Goal: Information Seeking & Learning: Learn about a topic

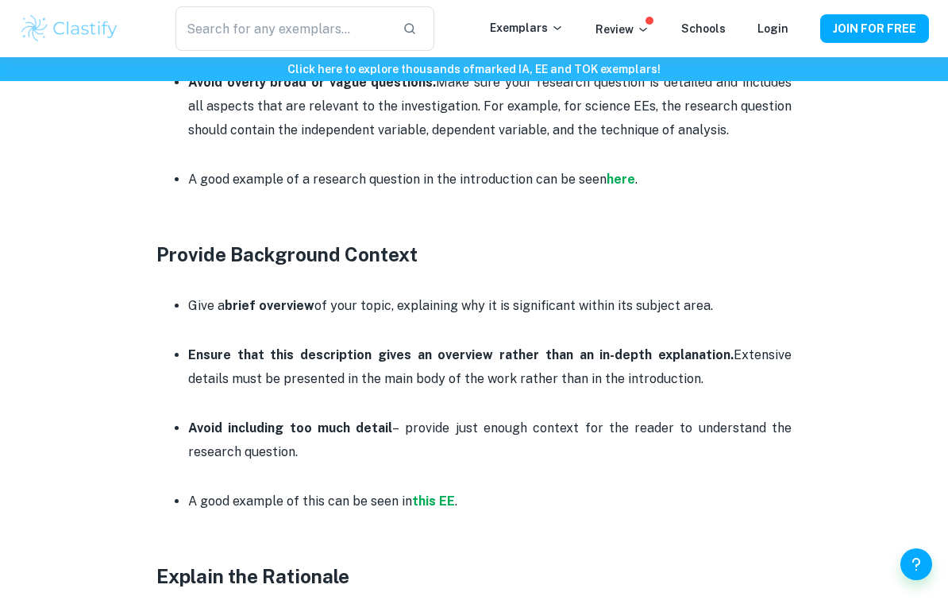
scroll to position [954, 0]
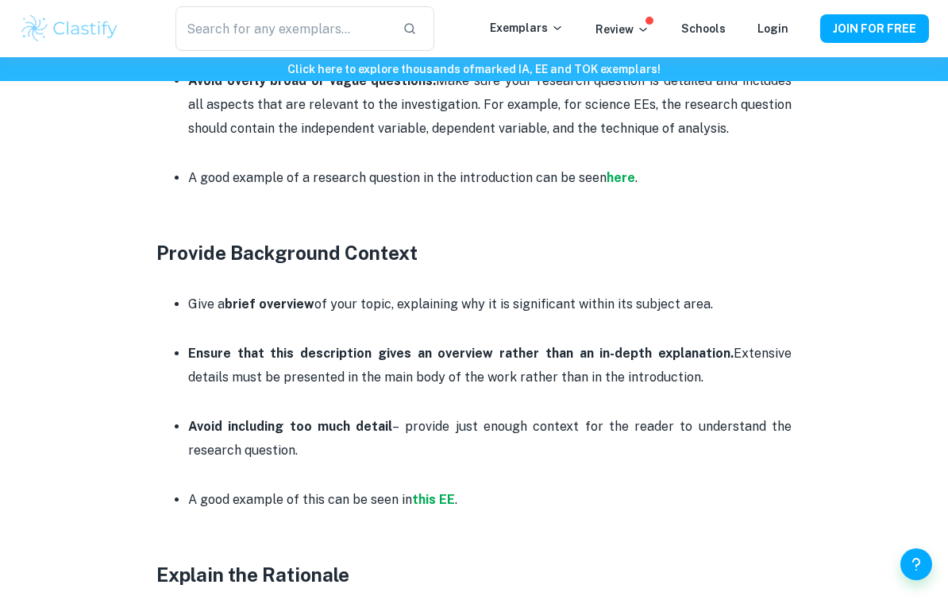
click at [643, 175] on p "A good example of a research question in the introduction can be seen here ." at bounding box center [490, 178] width 604 height 24
click at [623, 173] on strong "here" at bounding box center [621, 177] width 29 height 15
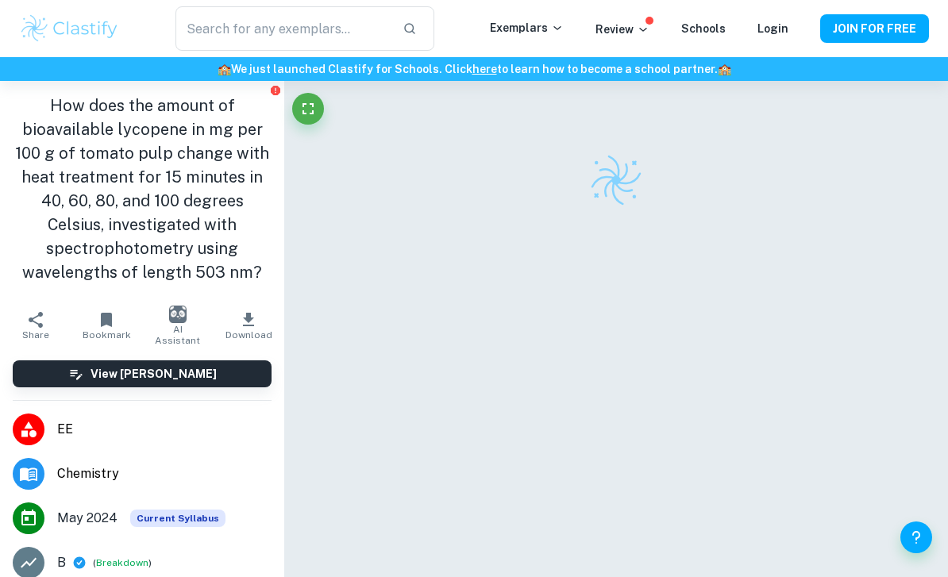
click at [364, 40] on input "text" at bounding box center [282, 28] width 214 height 44
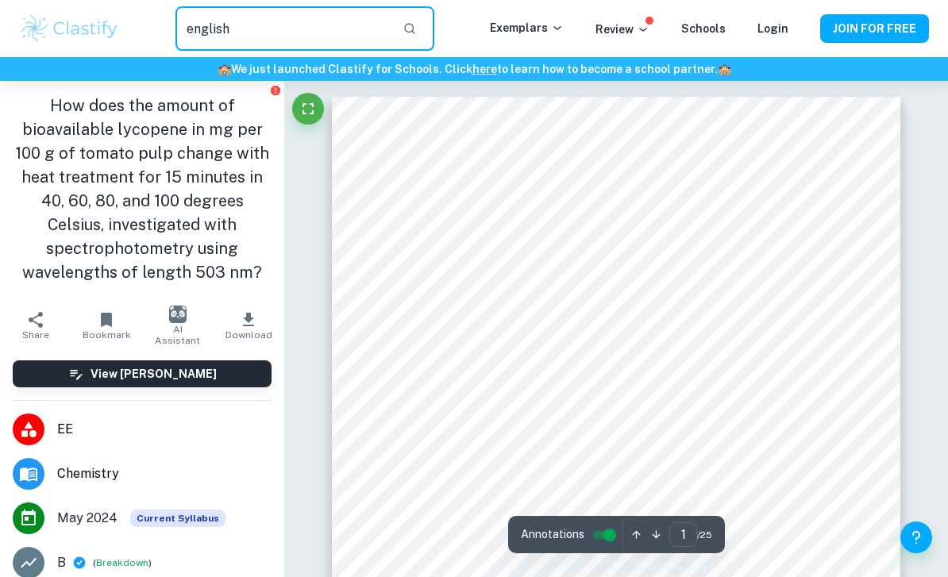
type input "english"
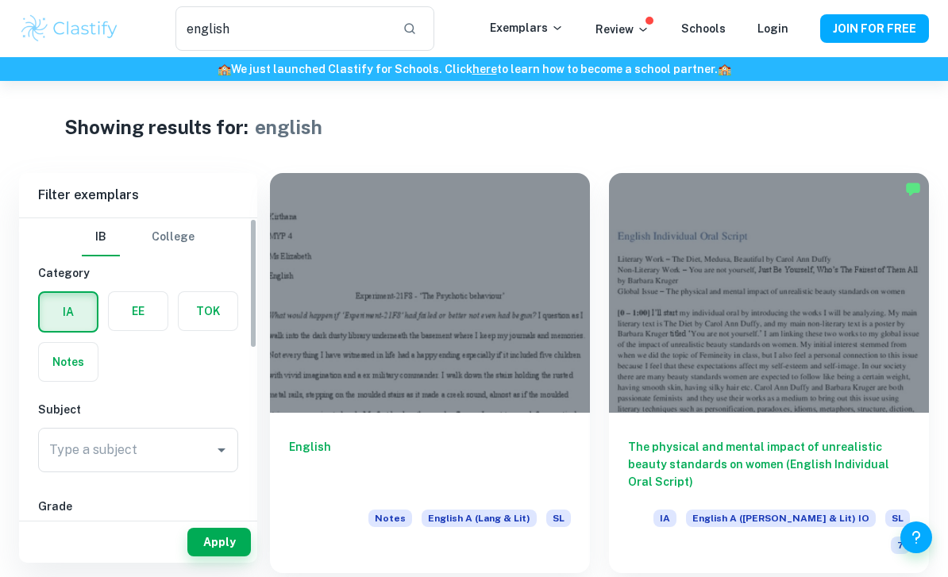
click at [159, 299] on label "button" at bounding box center [138, 311] width 59 height 38
click at [0, 0] on input "radio" at bounding box center [0, 0] width 0 height 0
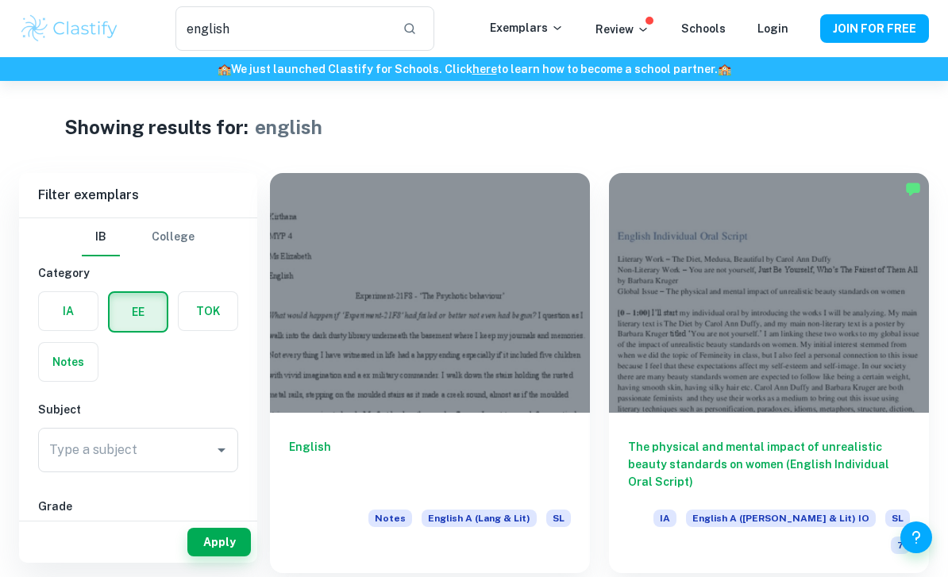
click at [129, 322] on label "button" at bounding box center [138, 312] width 57 height 38
click at [0, 0] on input "radio" at bounding box center [0, 0] width 0 height 0
click at [167, 449] on input "Type a subject" at bounding box center [126, 450] width 162 height 30
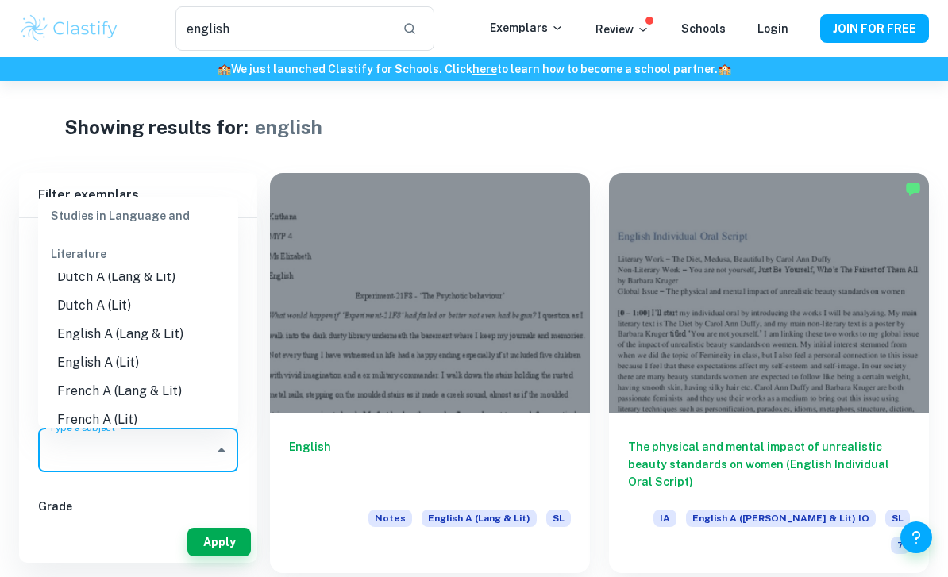
scroll to position [119, 0]
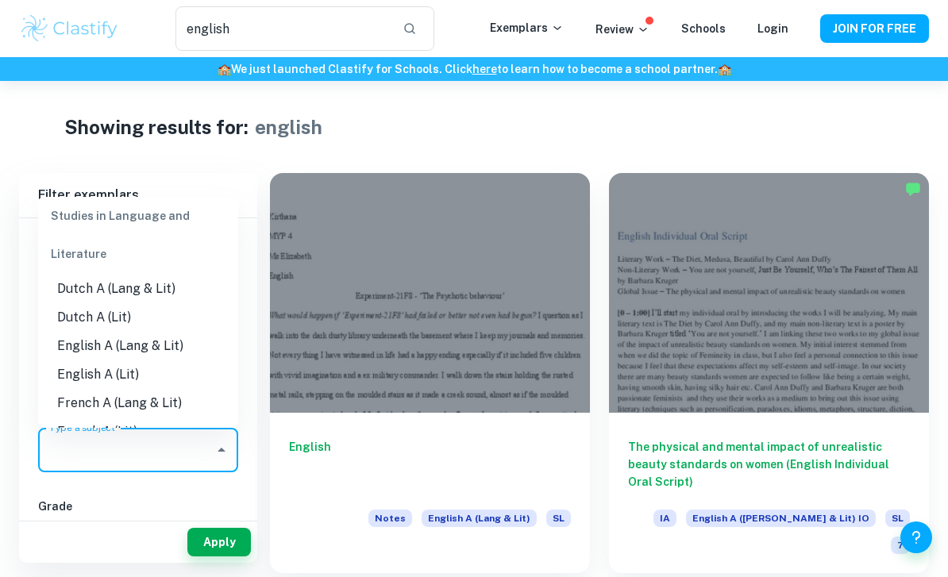
click at [184, 332] on li "English A (Lang & Lit)" at bounding box center [138, 346] width 200 height 29
type input "English A (Lang & Lit)"
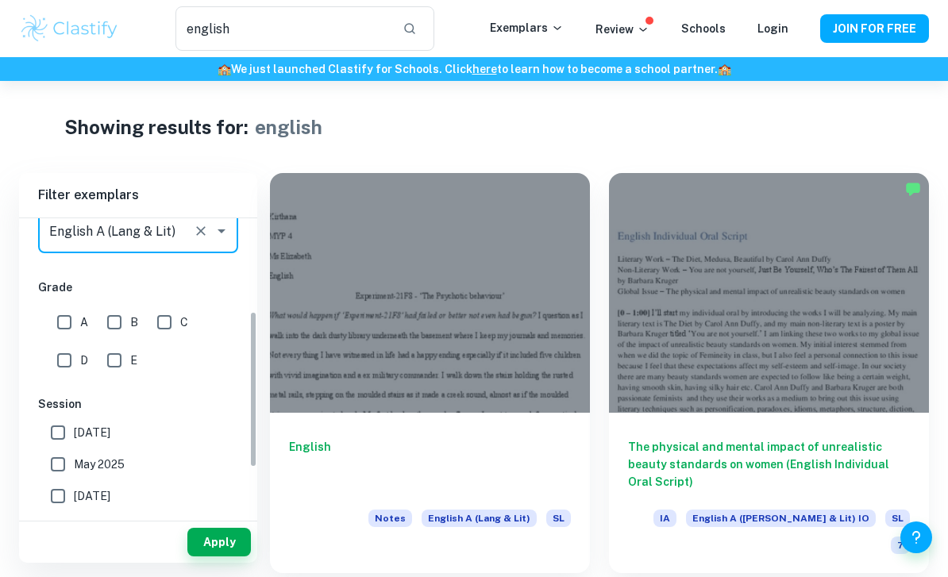
scroll to position [227, 0]
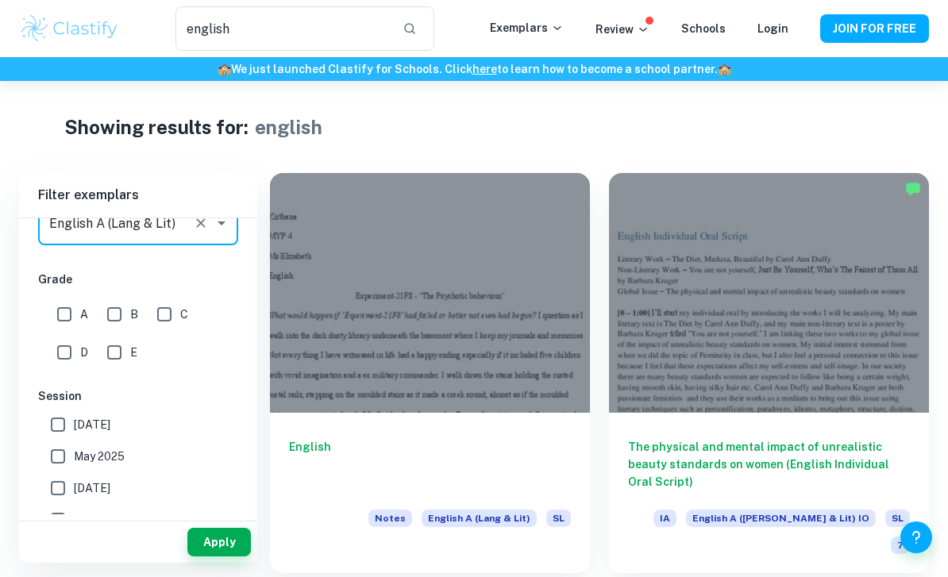
click at [60, 322] on input "A" at bounding box center [64, 315] width 32 height 32
checkbox input "true"
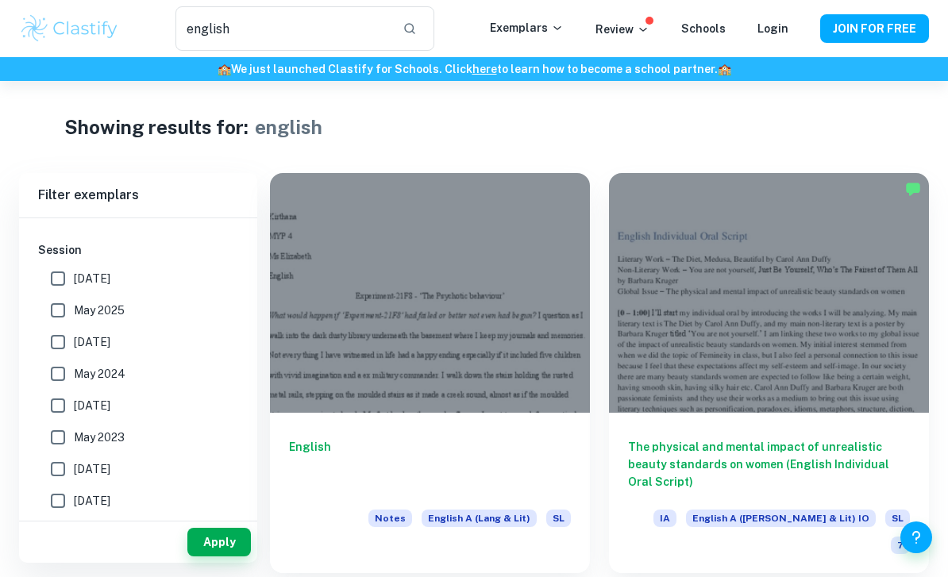
scroll to position [352, 0]
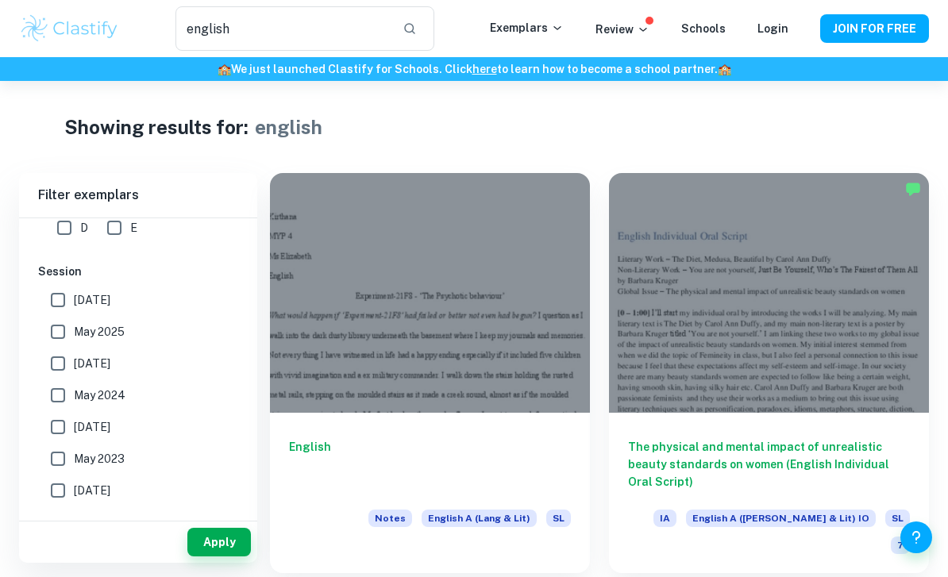
click at [53, 331] on input "May 2025" at bounding box center [58, 332] width 32 height 32
click at [48, 336] on input "May 2025" at bounding box center [58, 332] width 32 height 32
checkbox input "false"
click at [52, 394] on input "May 2024" at bounding box center [58, 396] width 32 height 32
click at [52, 393] on input "May 2024" at bounding box center [58, 396] width 32 height 32
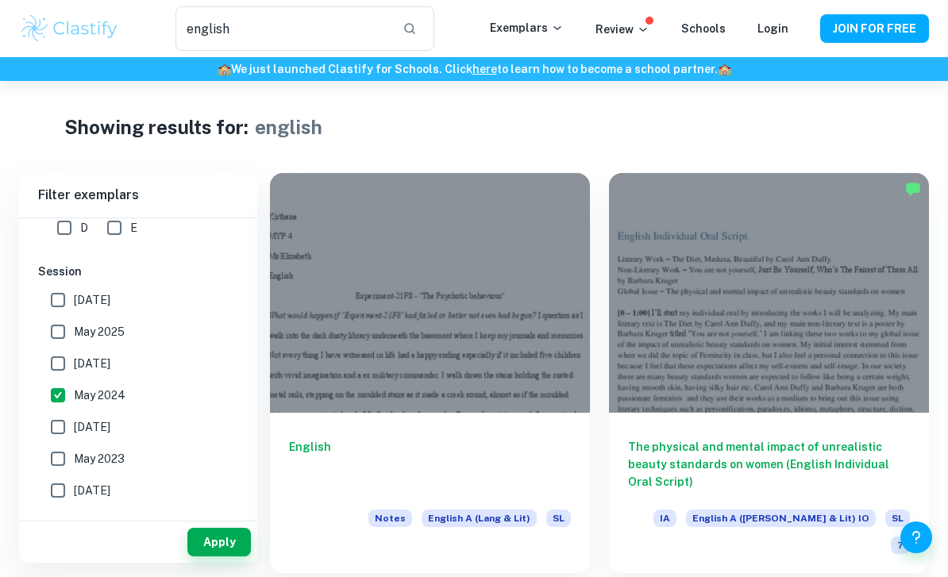
checkbox input "false"
click at [54, 370] on input "[DATE]" at bounding box center [58, 364] width 32 height 32
checkbox input "true"
click at [60, 391] on input "May 2024" at bounding box center [58, 396] width 32 height 32
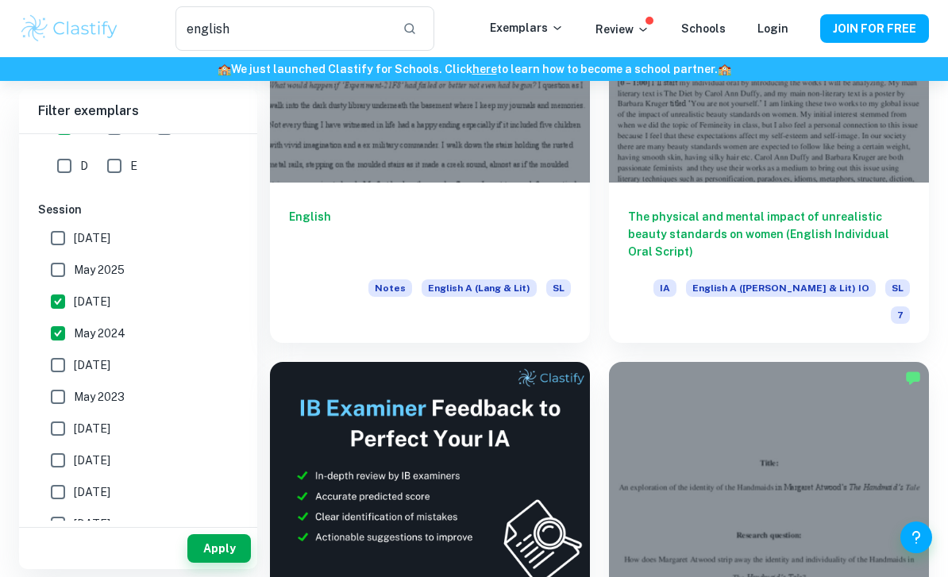
scroll to position [269, 0]
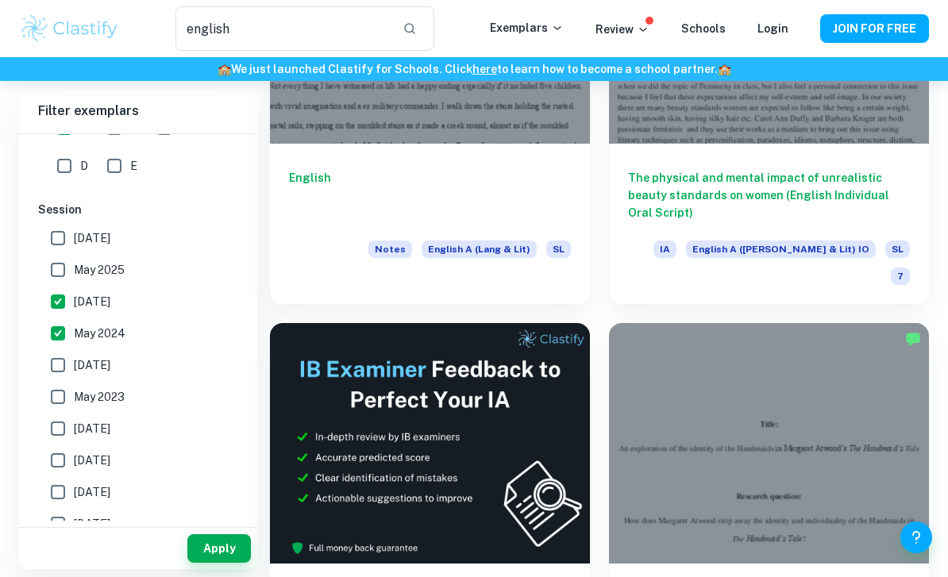
click at [54, 337] on input "May 2024" at bounding box center [58, 334] width 32 height 32
checkbox input "false"
click at [56, 299] on input "[DATE]" at bounding box center [58, 302] width 32 height 32
checkbox input "false"
click at [210, 563] on button "Apply" at bounding box center [219, 548] width 64 height 29
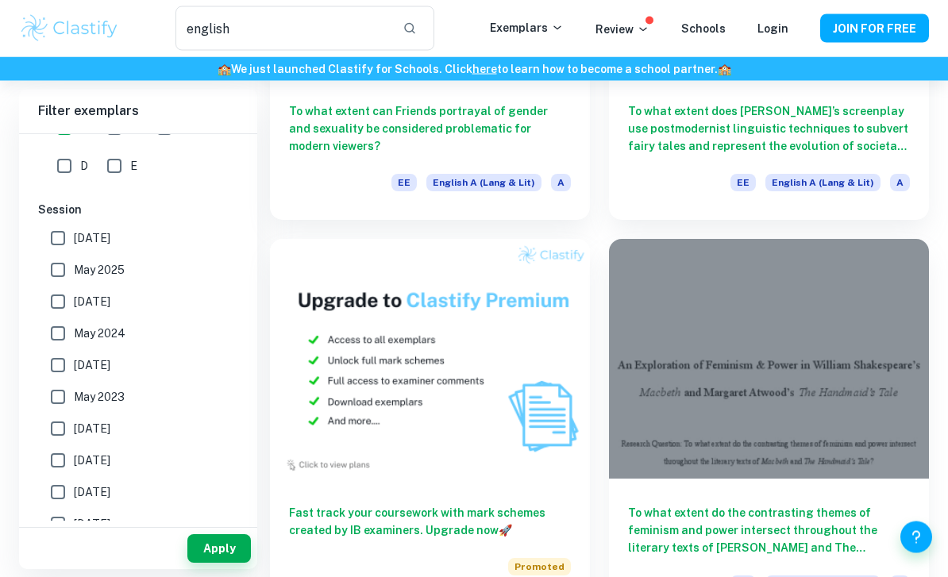
scroll to position [4414, 0]
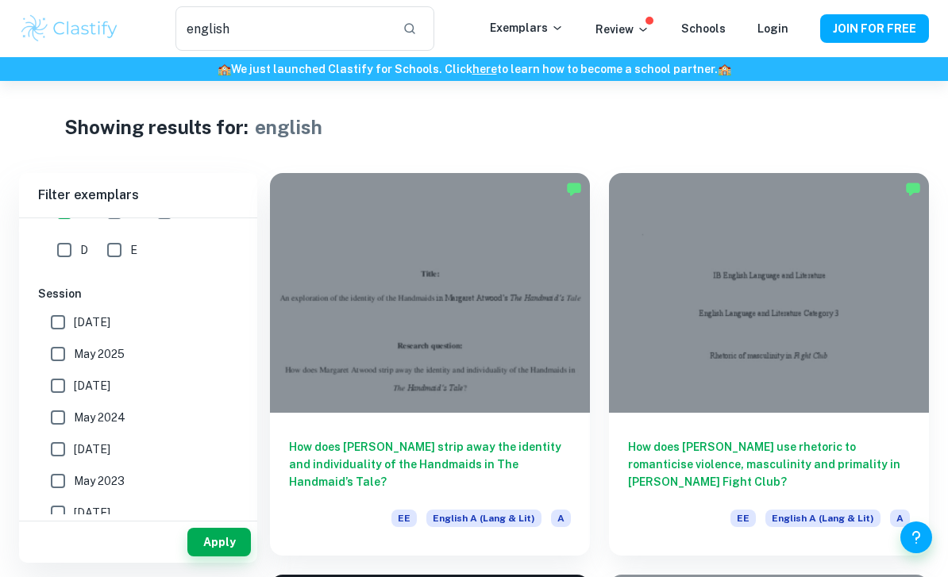
click at [762, 346] on div at bounding box center [769, 293] width 320 height 240
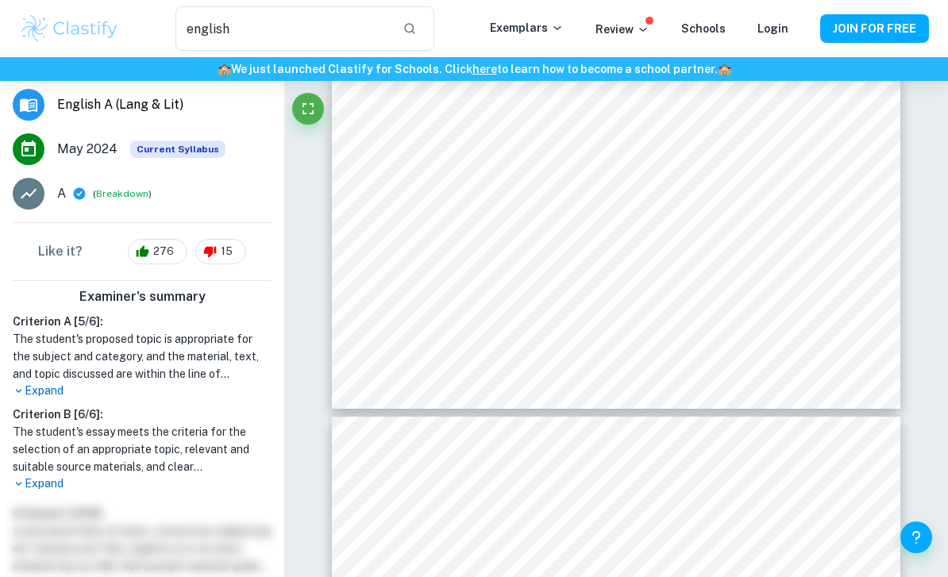
scroll to position [276, 0]
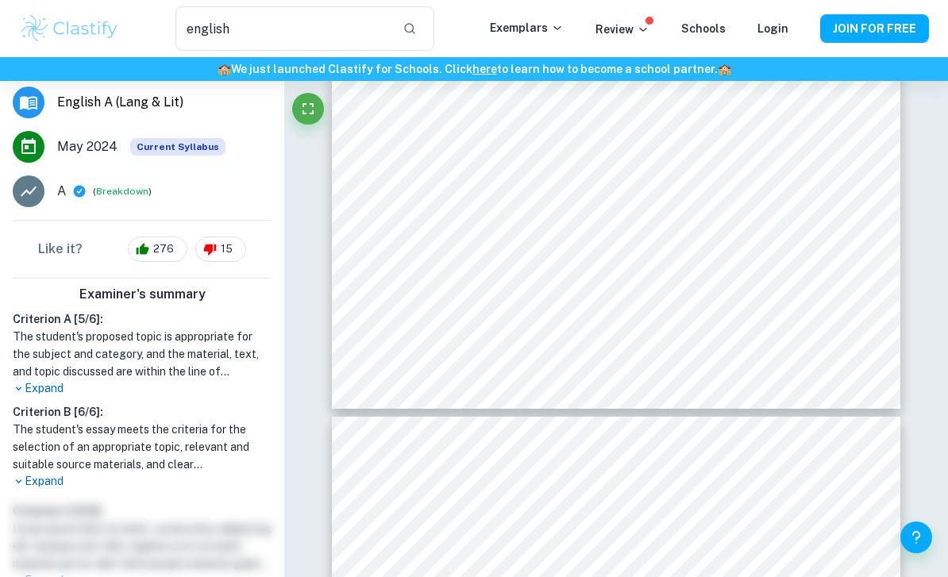
click at [54, 487] on p "Expand" at bounding box center [142, 481] width 259 height 17
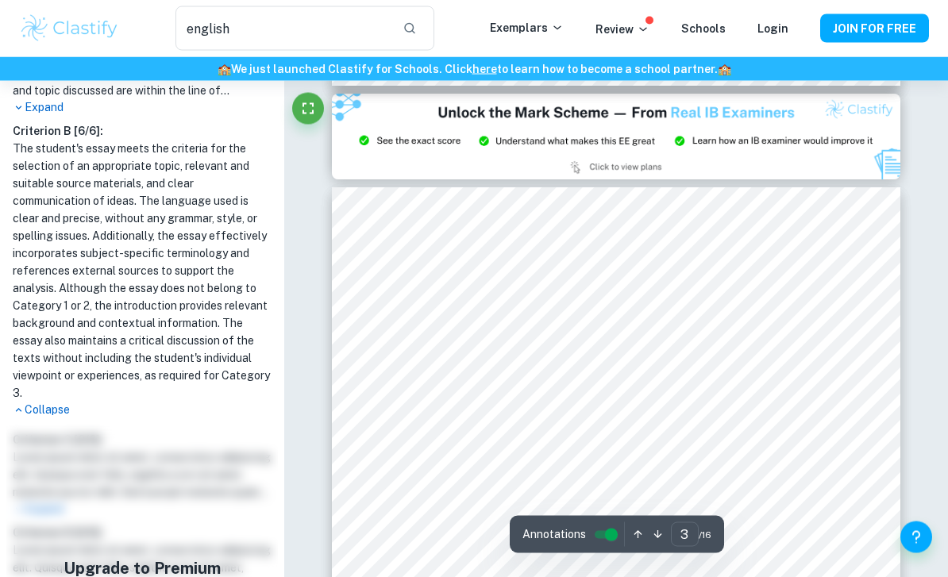
scroll to position [1584, 0]
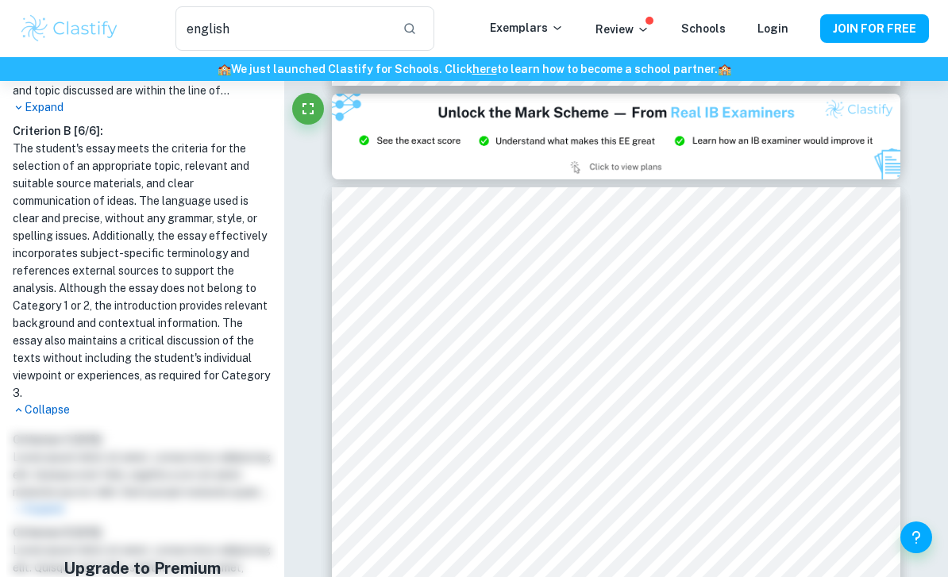
click at [39, 411] on p "Collapse" at bounding box center [142, 410] width 259 height 17
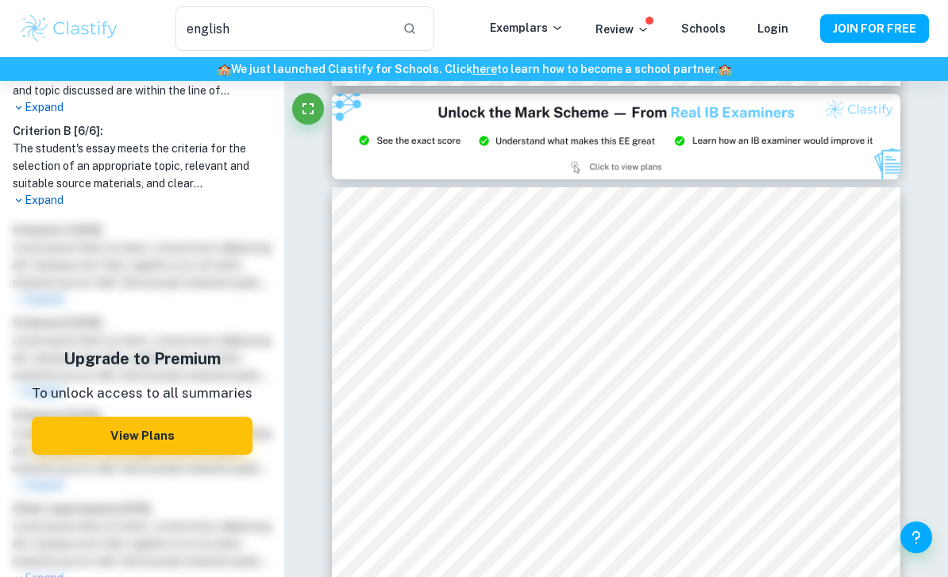
click at [25, 193] on p "Expand" at bounding box center [142, 200] width 259 height 17
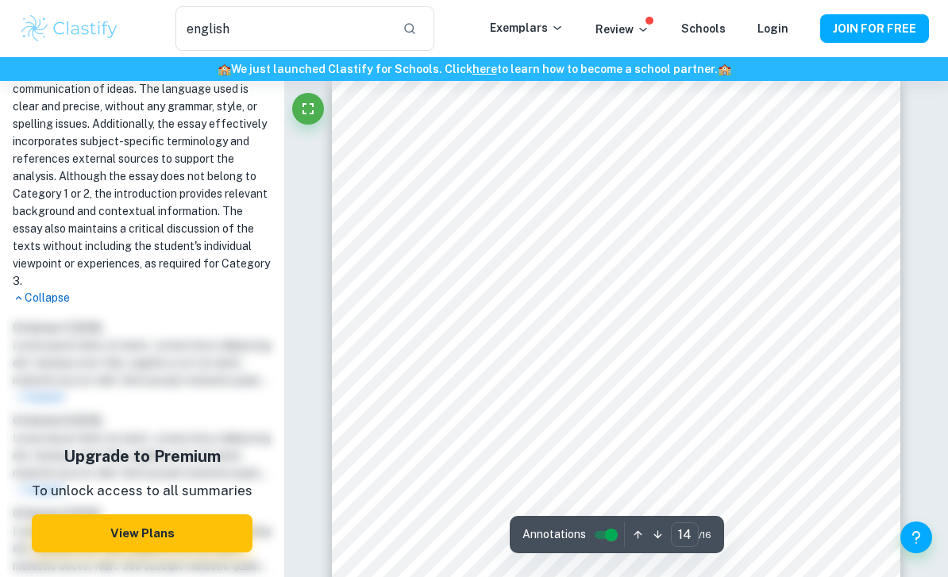
scroll to position [9338, 0]
type input "13"
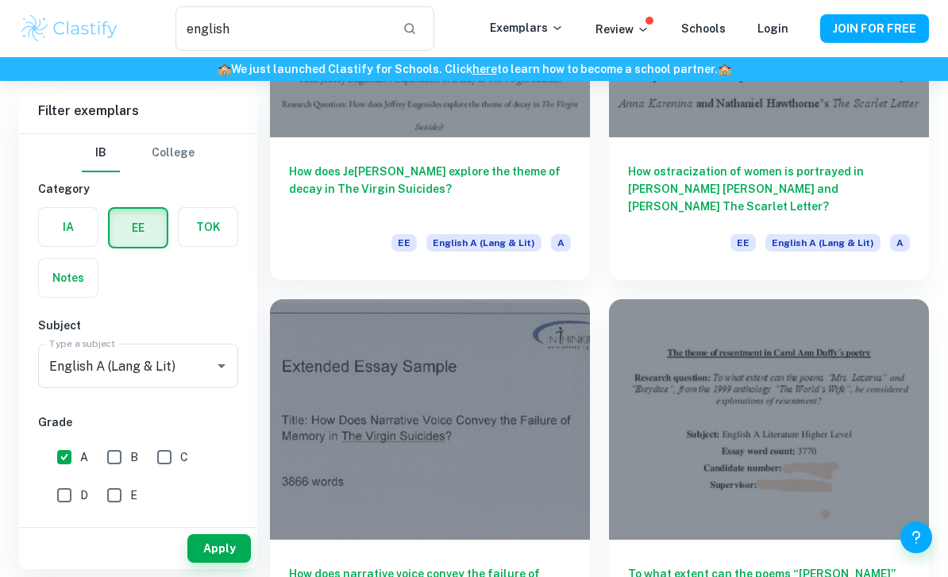
scroll to position [1882, 0]
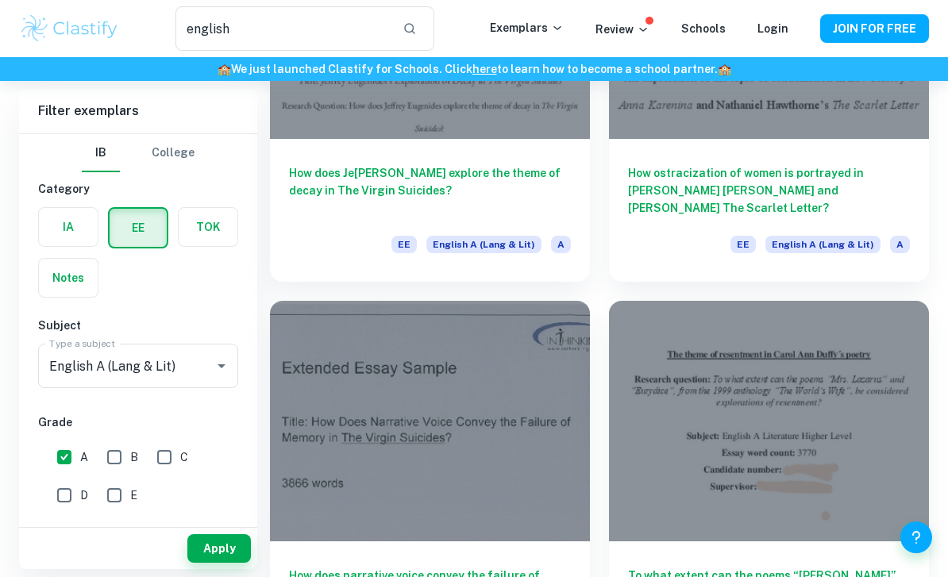
click at [322, 159] on div "How does Je [PERSON_NAME] explore the theme of decay in The Virgin Suicides? EE…" at bounding box center [430, 210] width 320 height 143
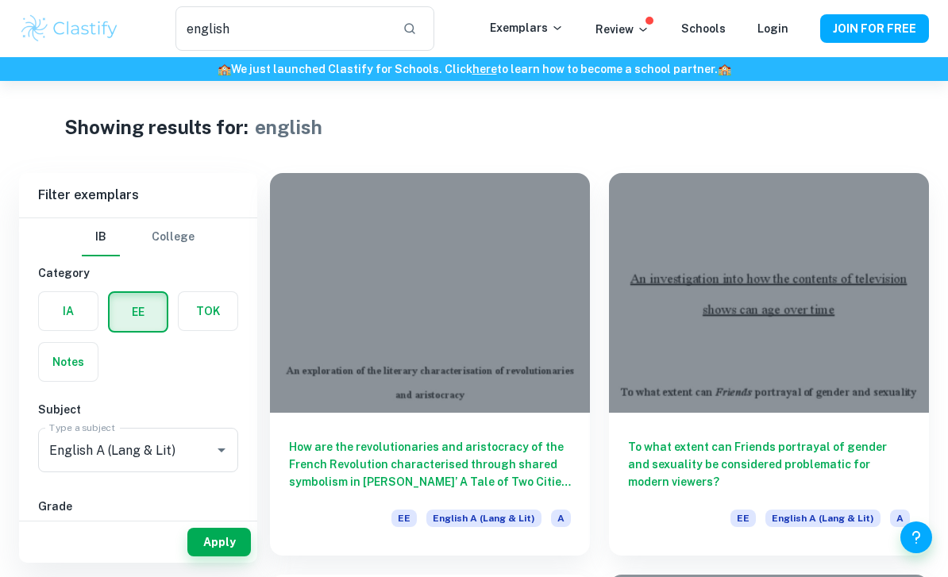
scroll to position [1933, 0]
